Goal: Information Seeking & Learning: Learn about a topic

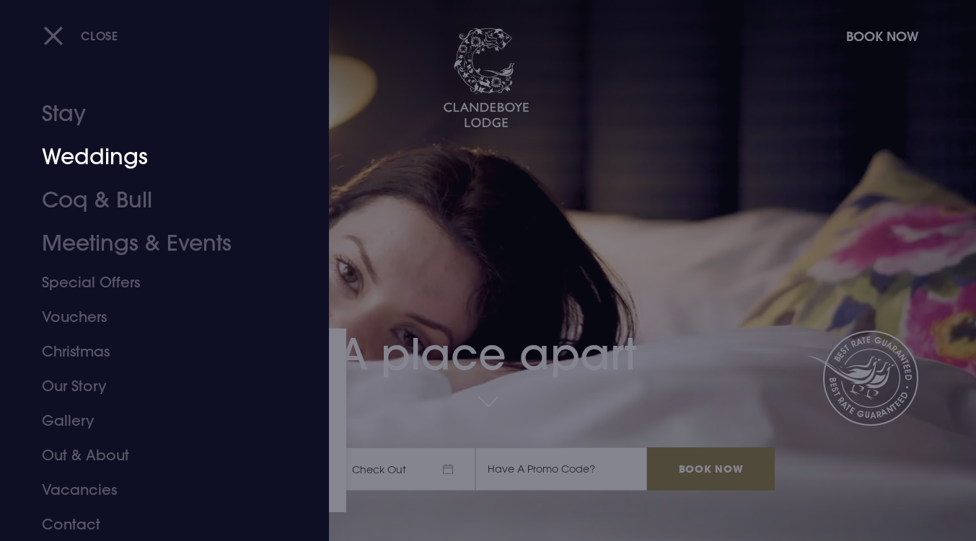
click at [87, 164] on link "Weddings" at bounding box center [156, 157] width 228 height 43
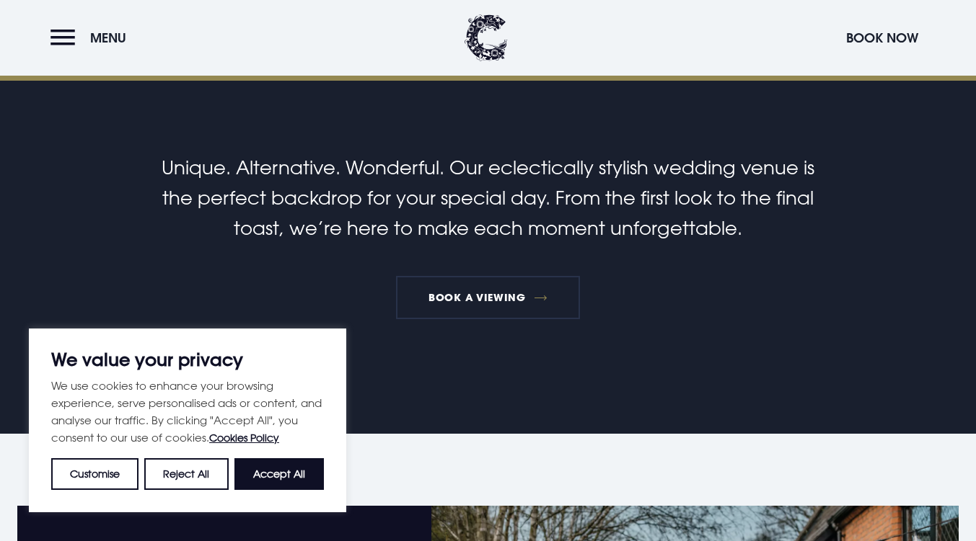
scroll to position [577, 0]
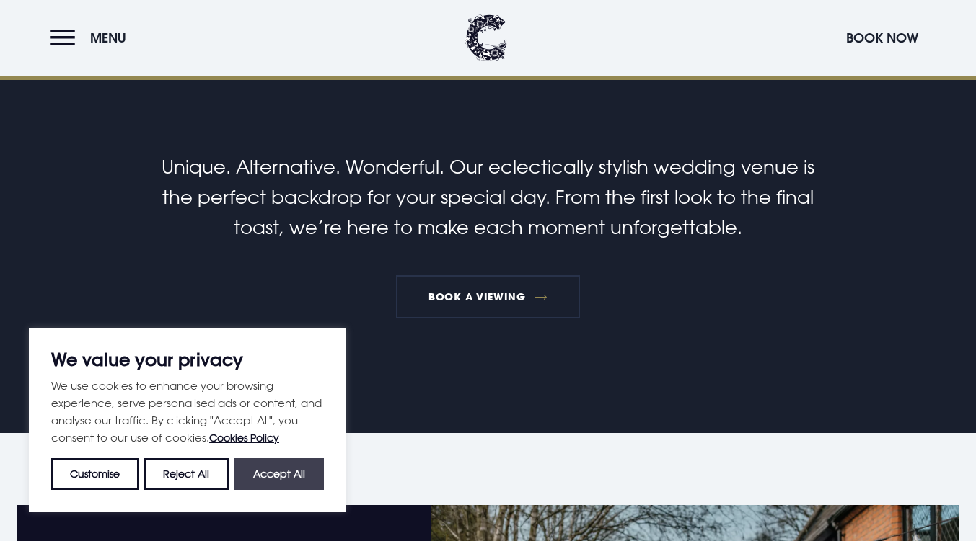
click at [258, 473] on button "Accept All" at bounding box center [278, 475] width 89 height 32
checkbox input "true"
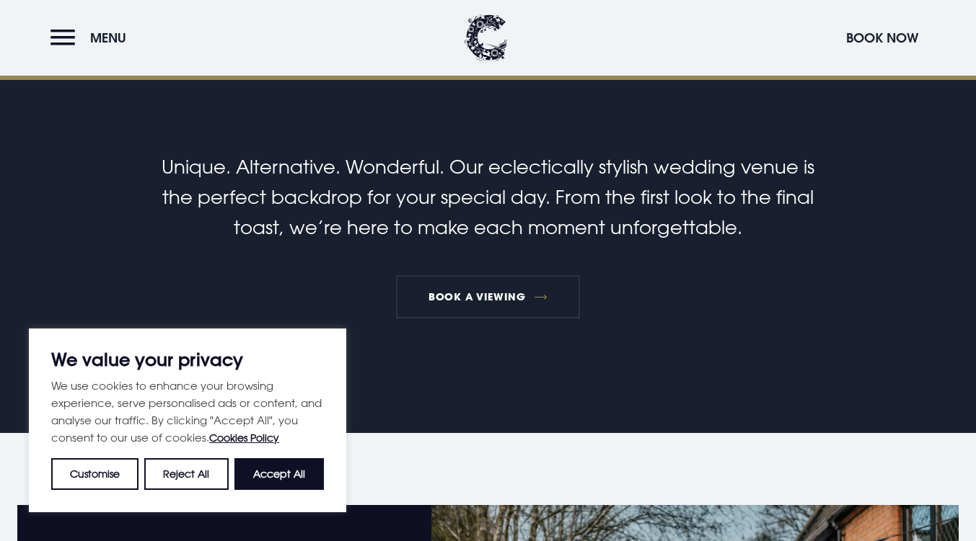
checkbox input "true"
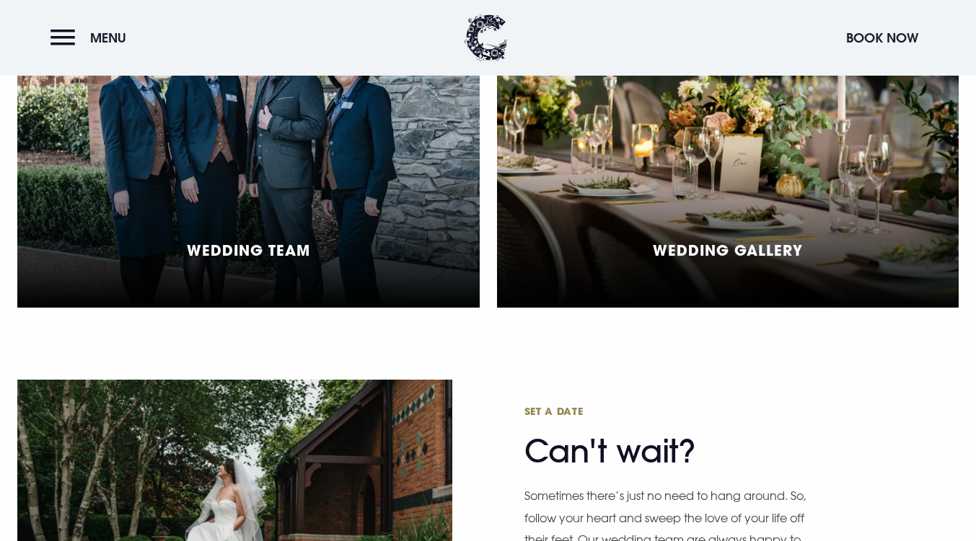
scroll to position [3894, 0]
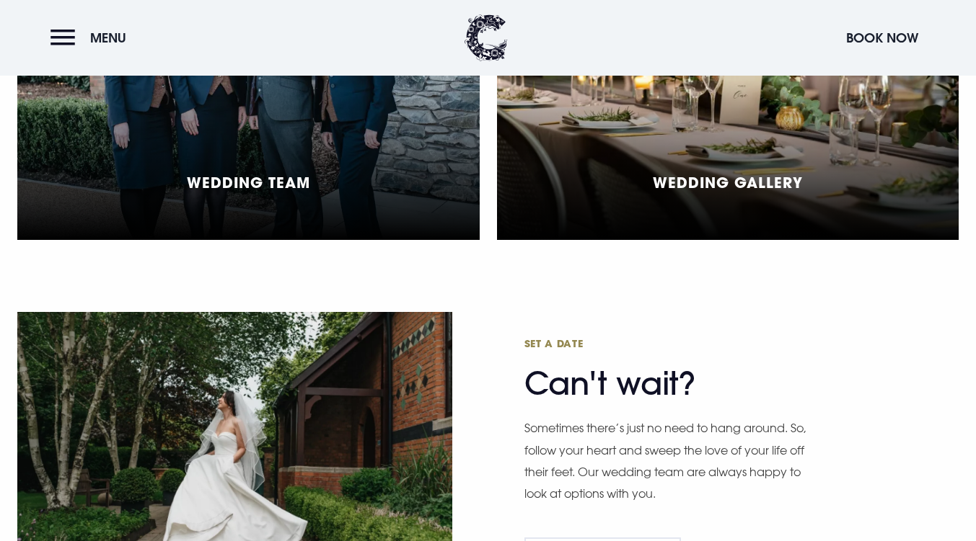
click at [616, 176] on div "Wedding Gallery" at bounding box center [728, 80] width 462 height 322
